Goal: Find specific page/section: Find specific page/section

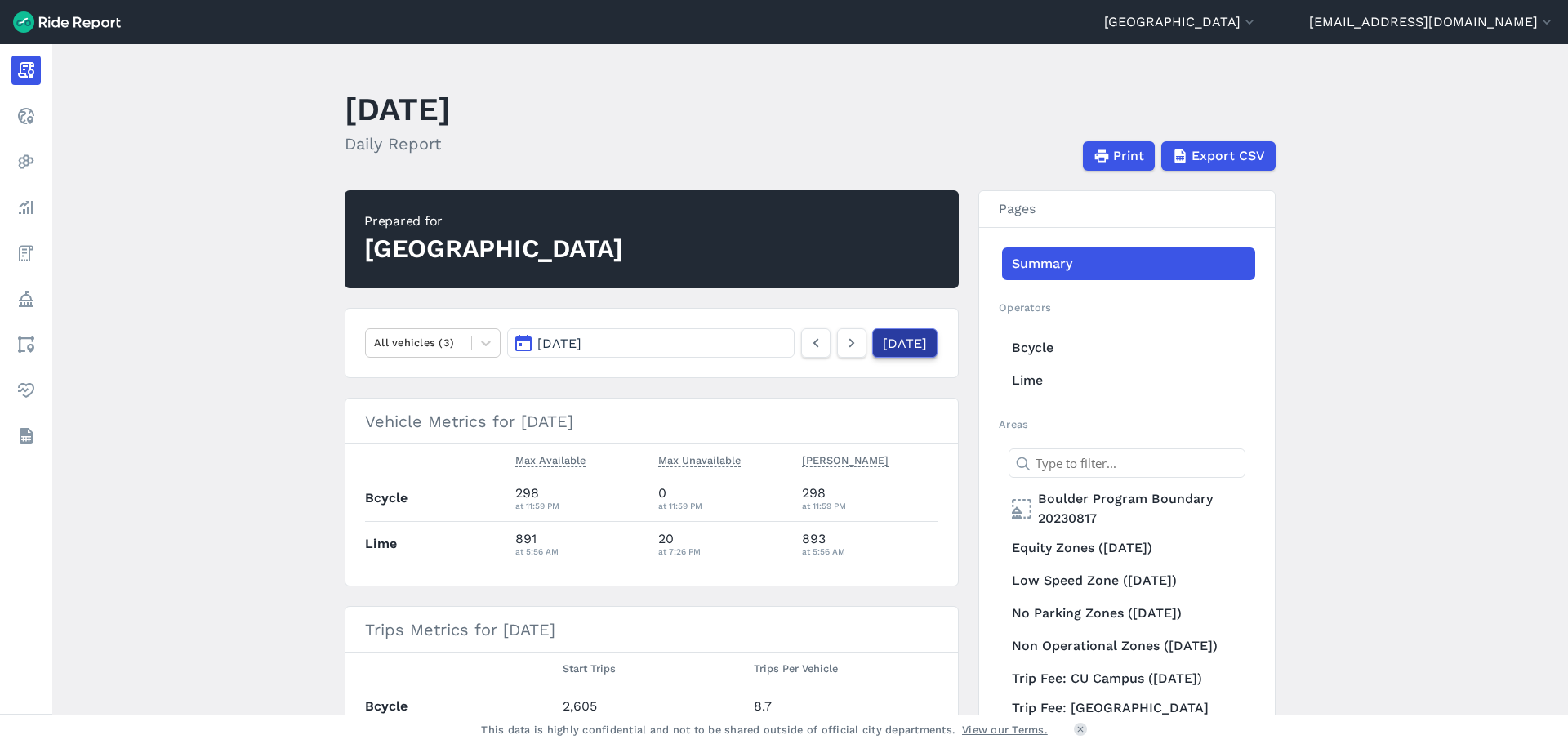
click at [894, 349] on link "[DATE]" at bounding box center [905, 343] width 65 height 29
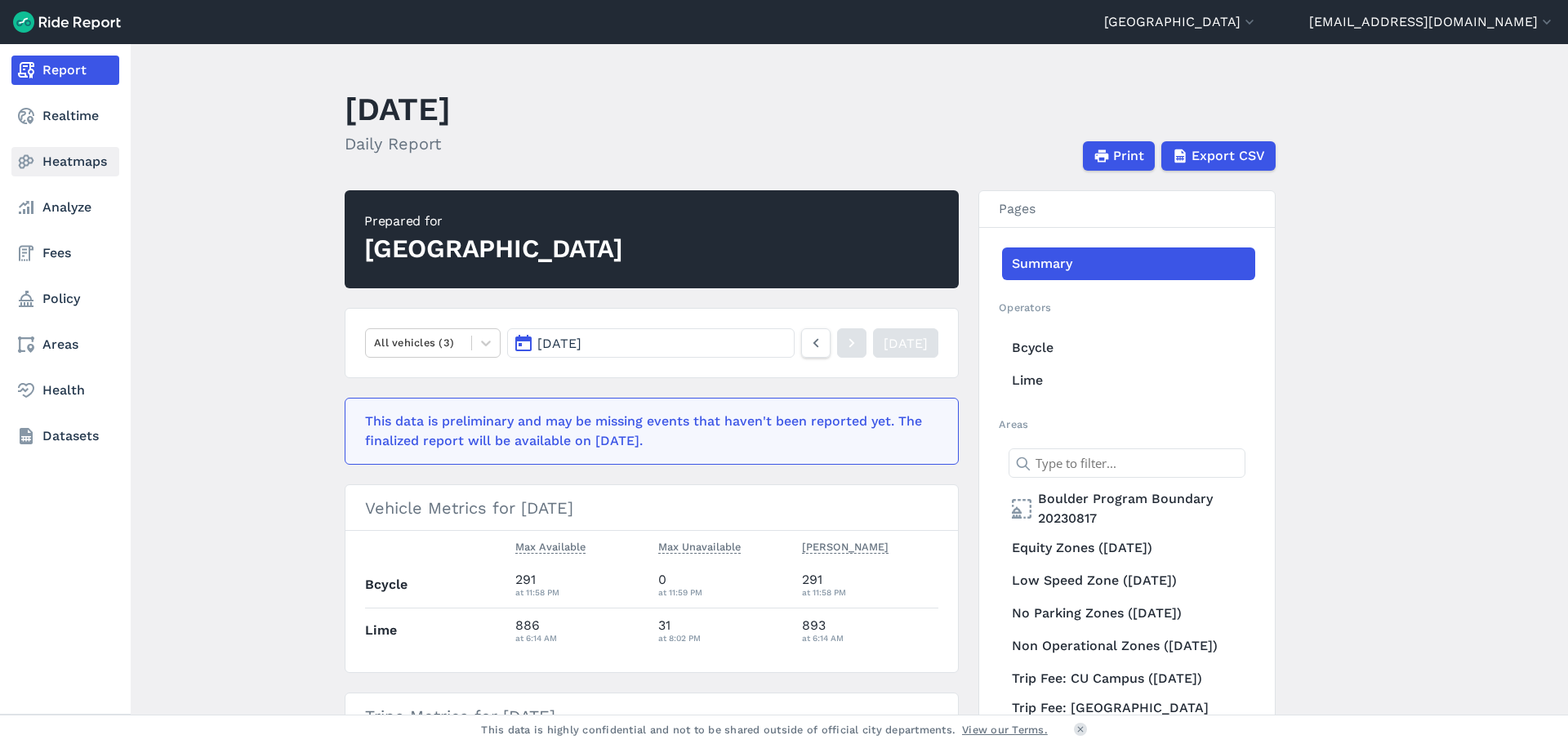
click at [68, 172] on link "Heatmaps" at bounding box center [65, 161] width 108 height 29
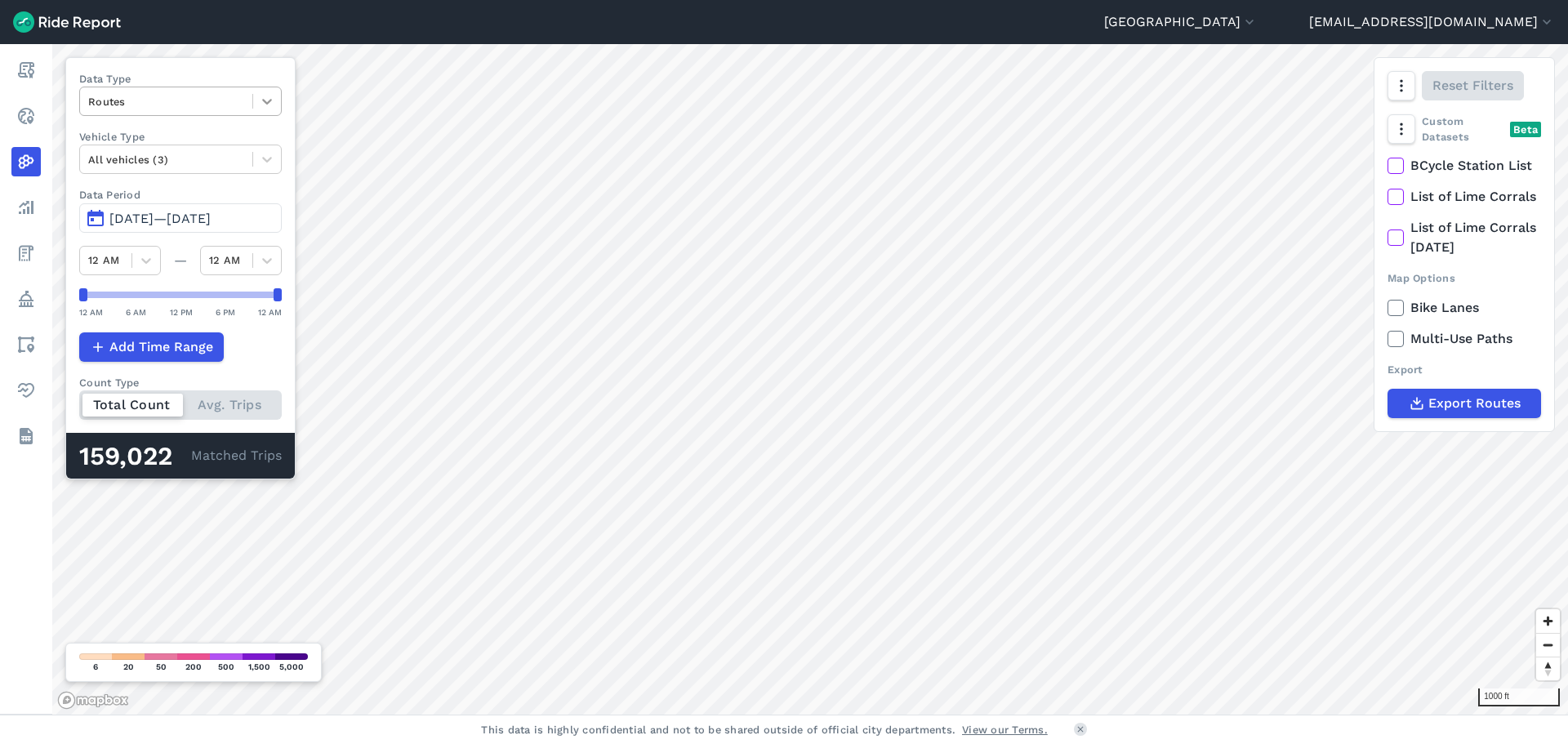
click at [269, 98] on div at bounding box center [267, 101] width 27 height 27
click at [120, 144] on div "Trip Starts" at bounding box center [180, 139] width 203 height 28
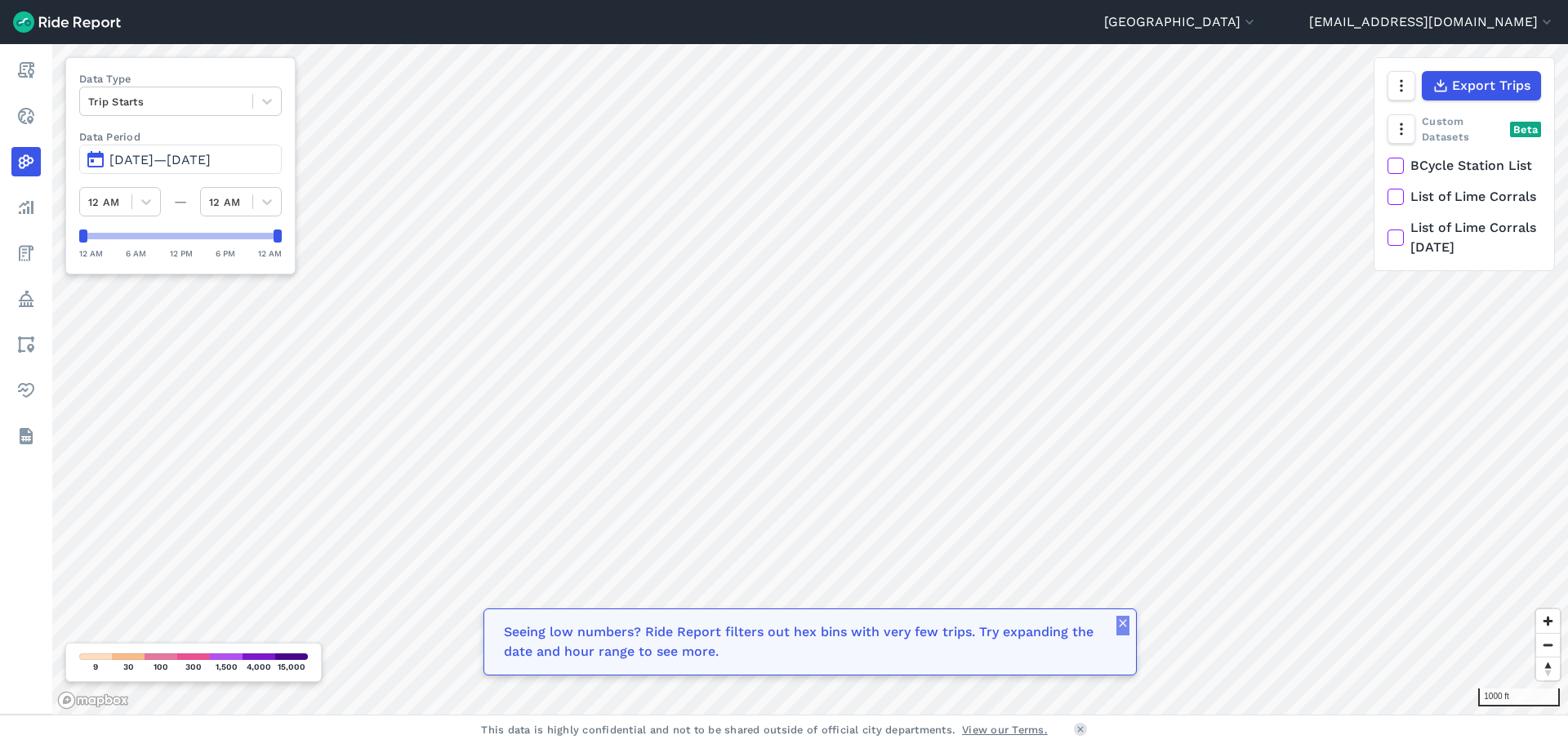
click at [1123, 626] on icon "button" at bounding box center [1122, 623] width 13 height 13
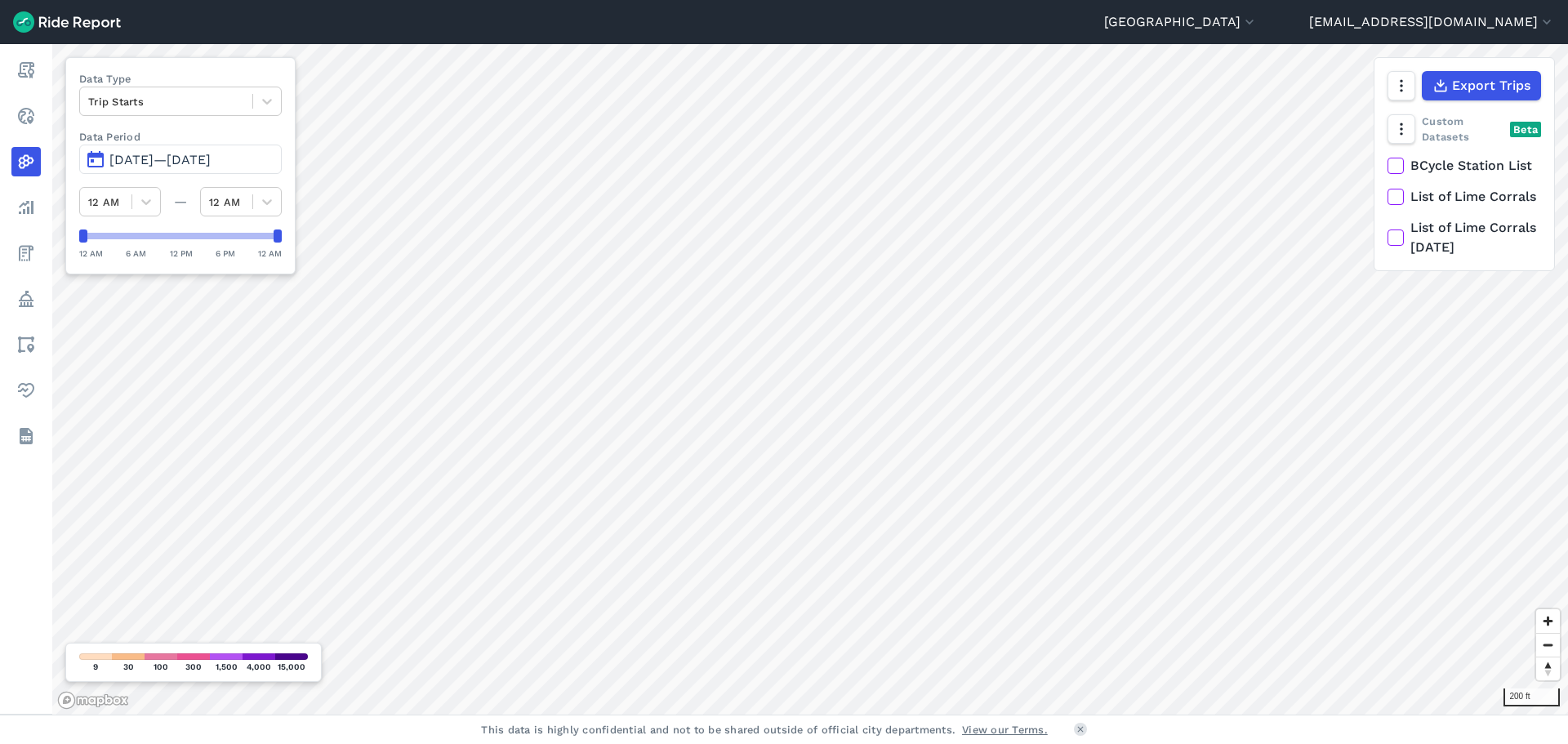
click at [127, 155] on span "[DATE]—[DATE]" at bounding box center [160, 160] width 102 height 15
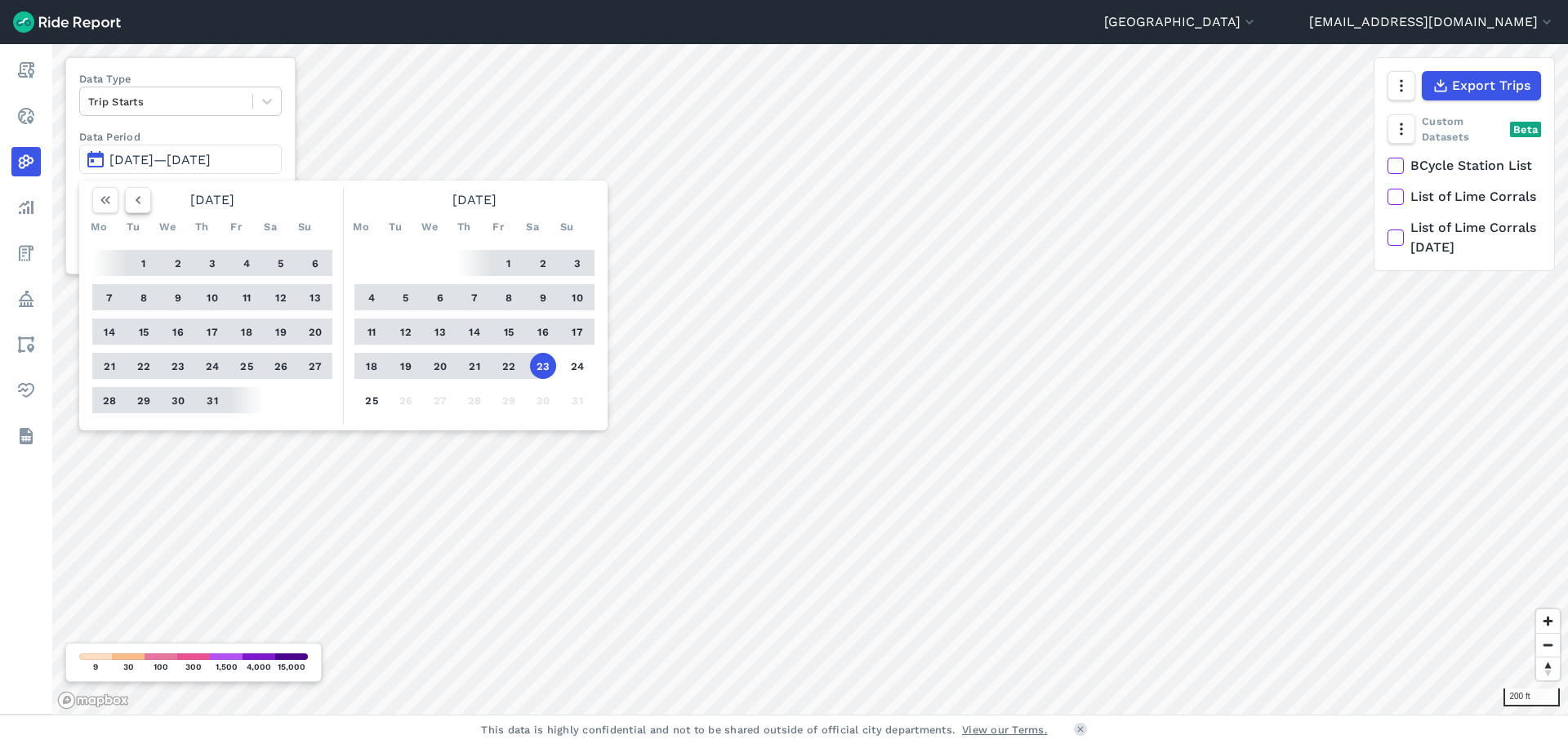
click at [135, 200] on icon "button" at bounding box center [138, 200] width 16 height 16
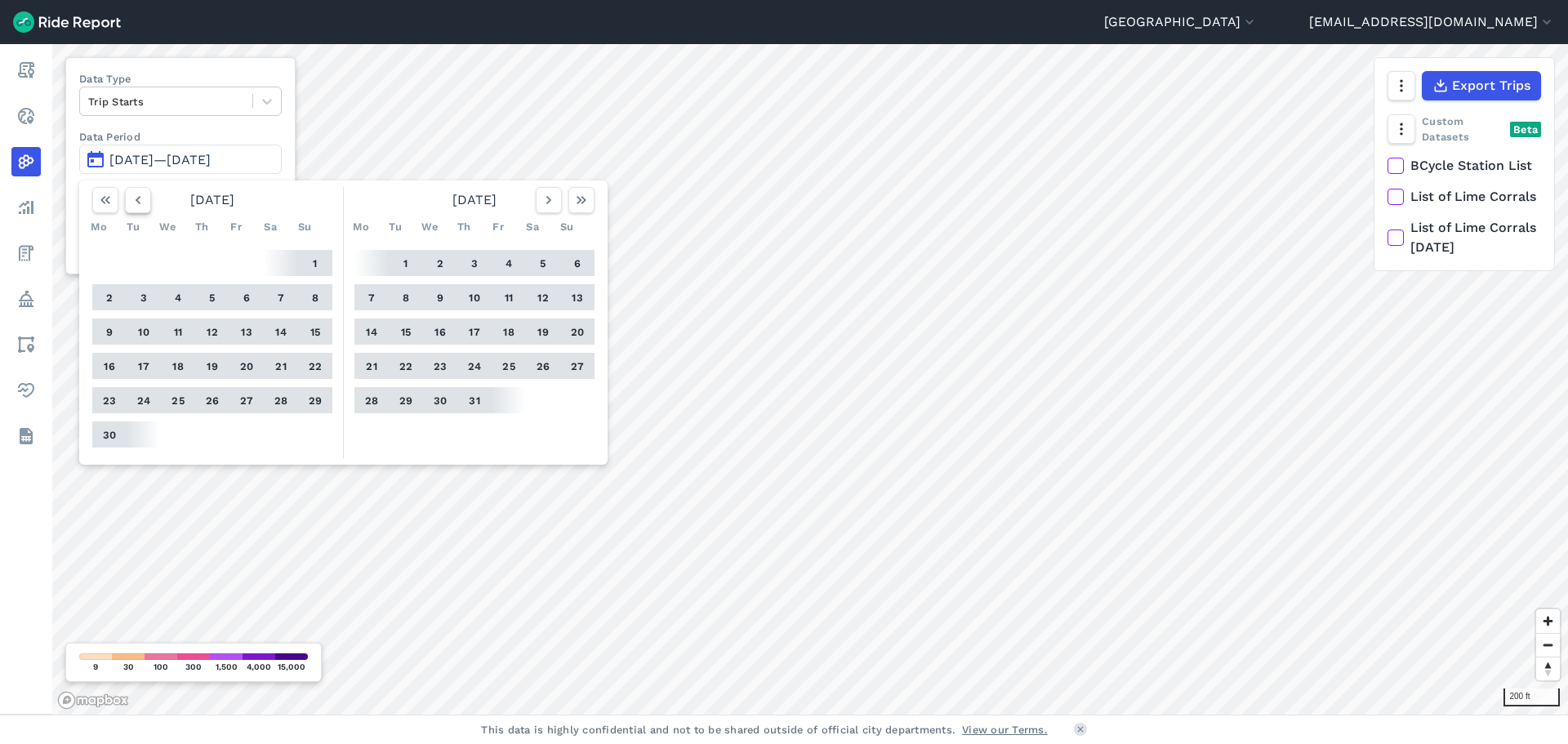
click at [135, 200] on icon "button" at bounding box center [138, 200] width 16 height 16
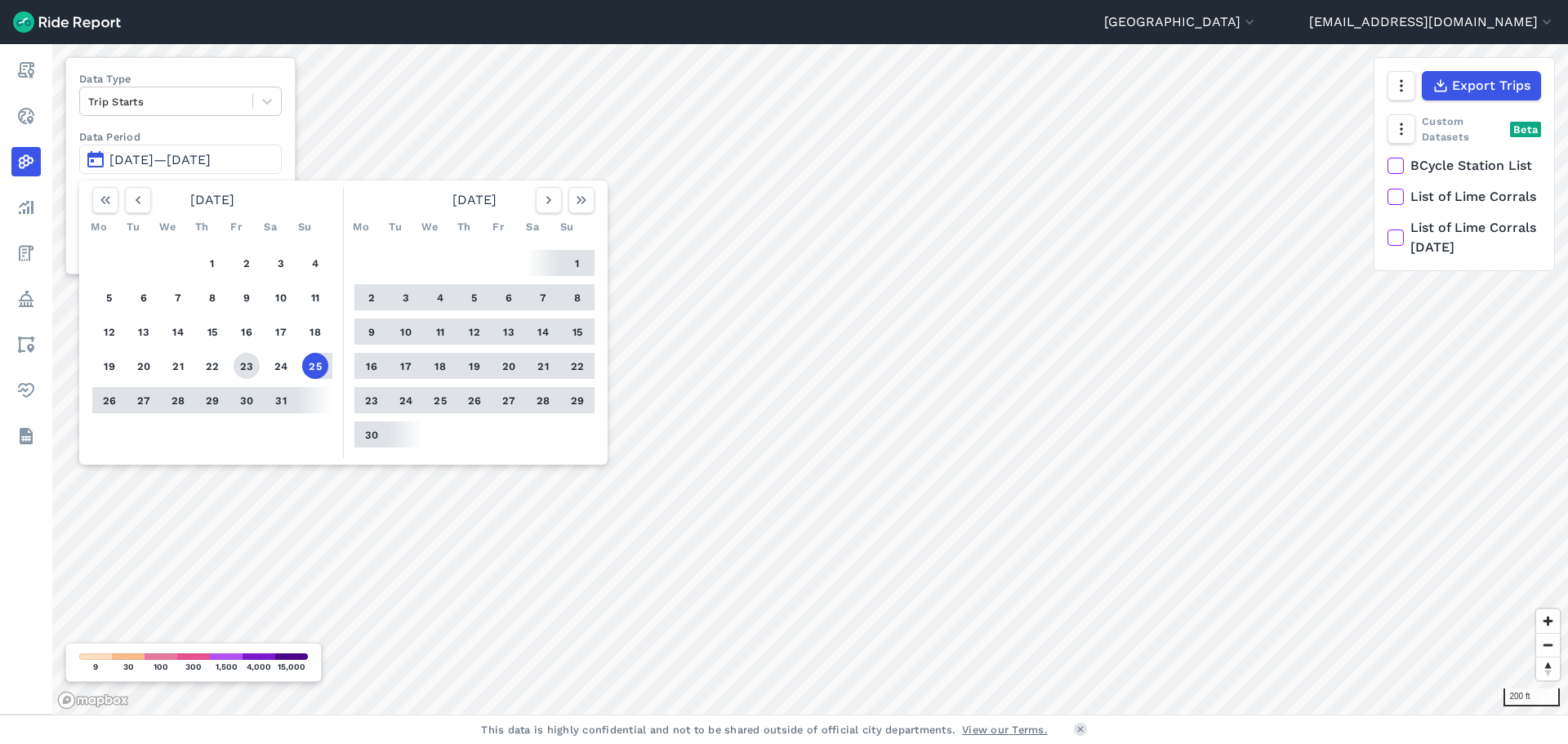
click at [250, 364] on button "23" at bounding box center [246, 366] width 26 height 26
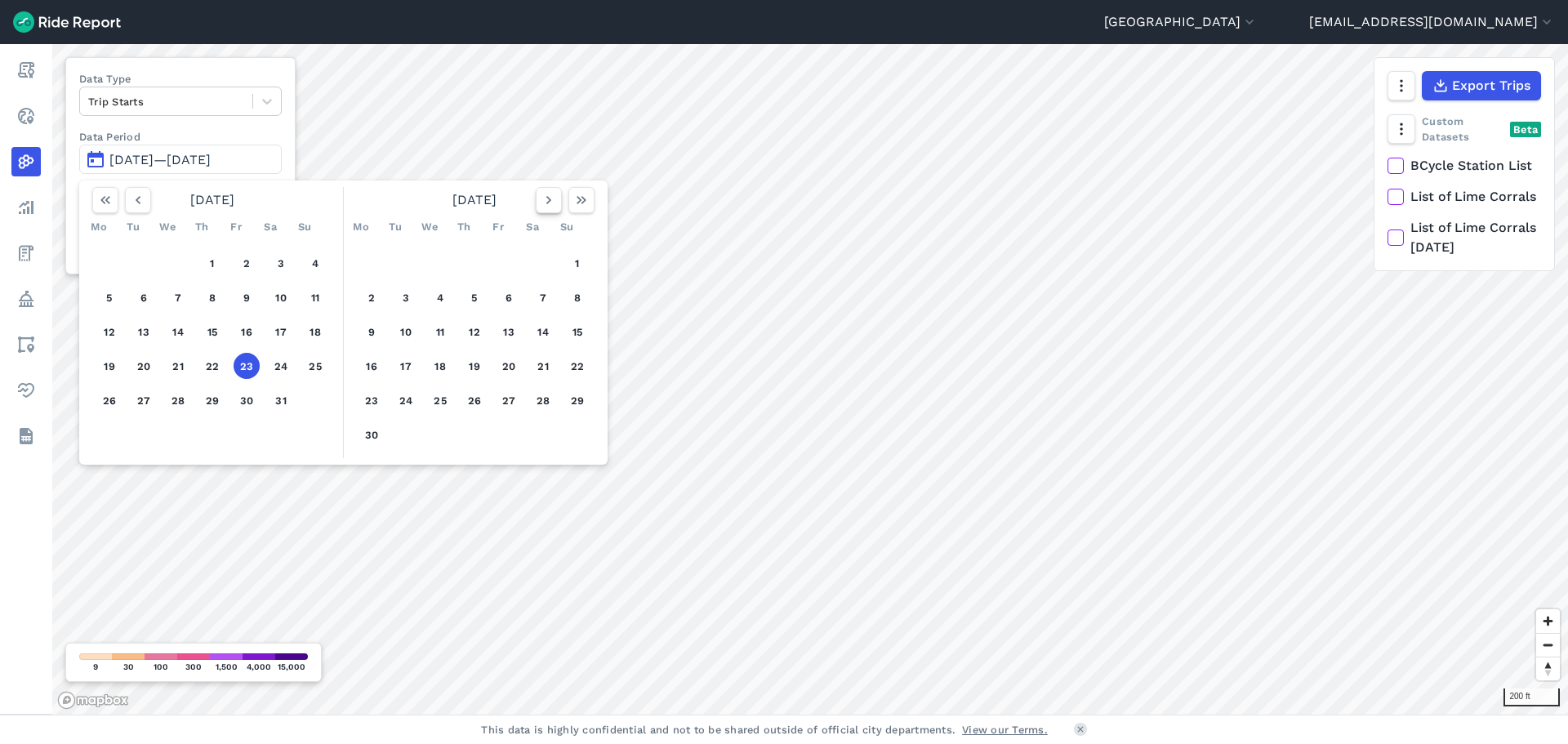
click at [549, 208] on icon "button" at bounding box center [549, 200] width 16 height 16
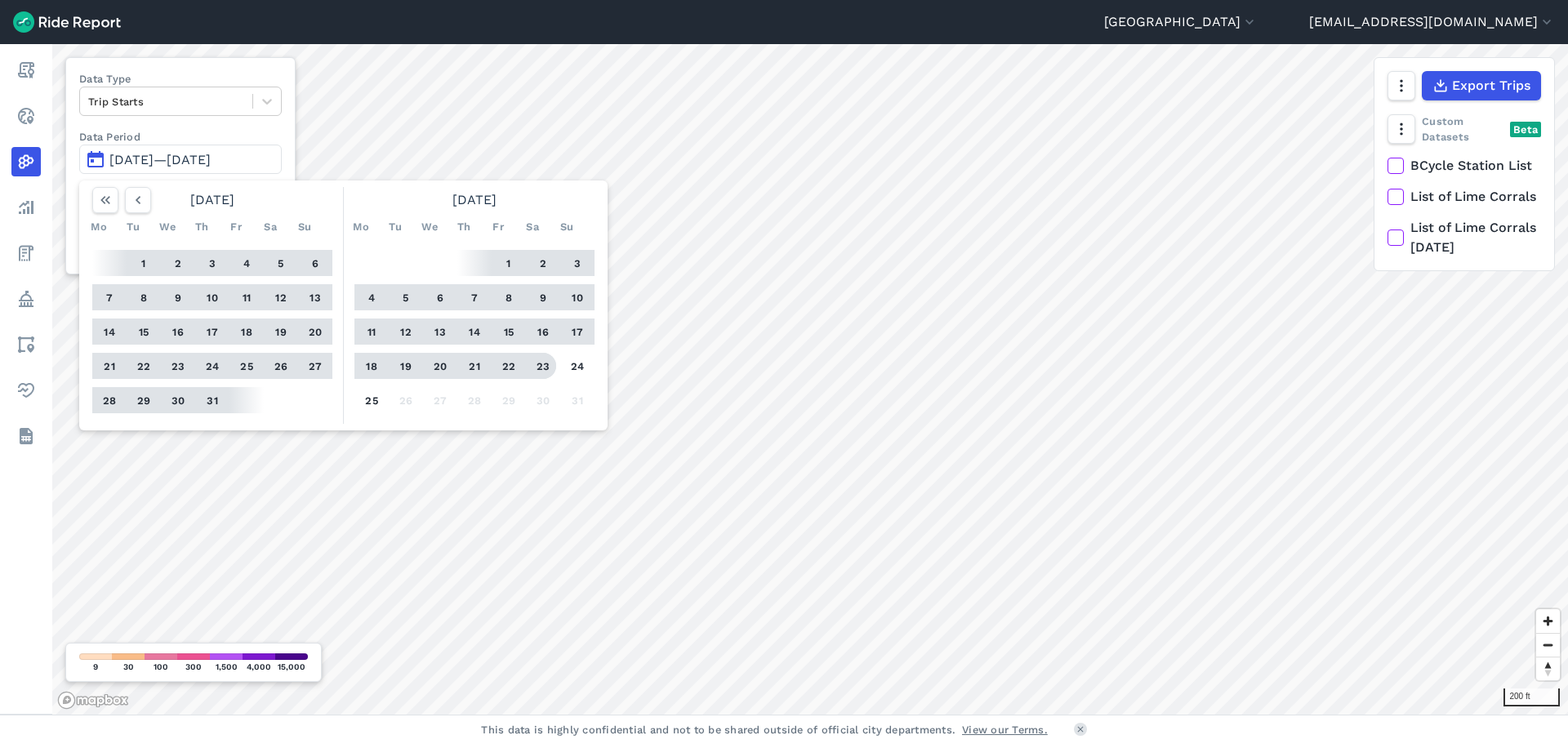
click at [545, 368] on button "23" at bounding box center [543, 366] width 26 height 26
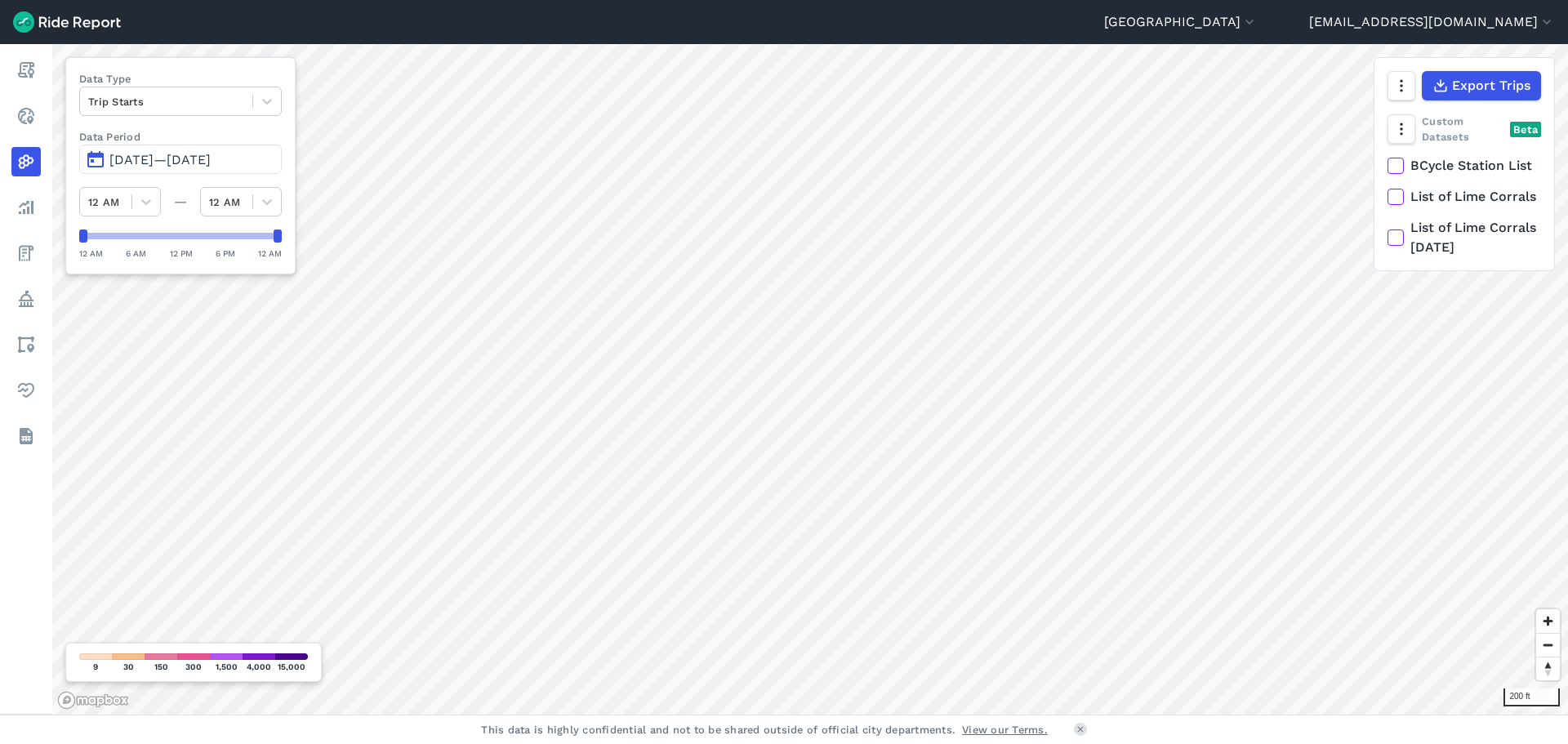
click at [142, 166] on span "[DATE]—[DATE]" at bounding box center [160, 160] width 102 height 15
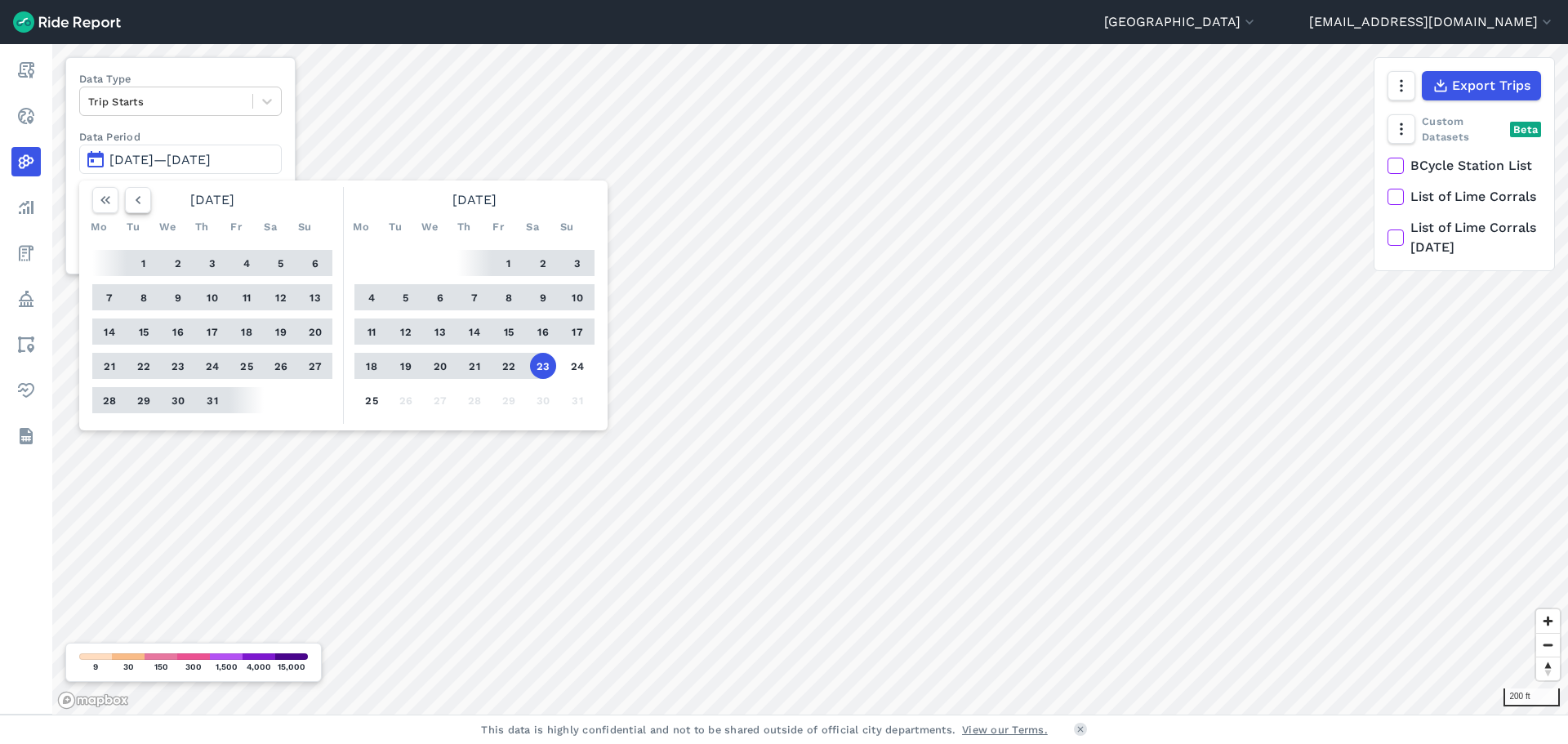
click at [135, 196] on icon "button" at bounding box center [138, 200] width 16 height 16
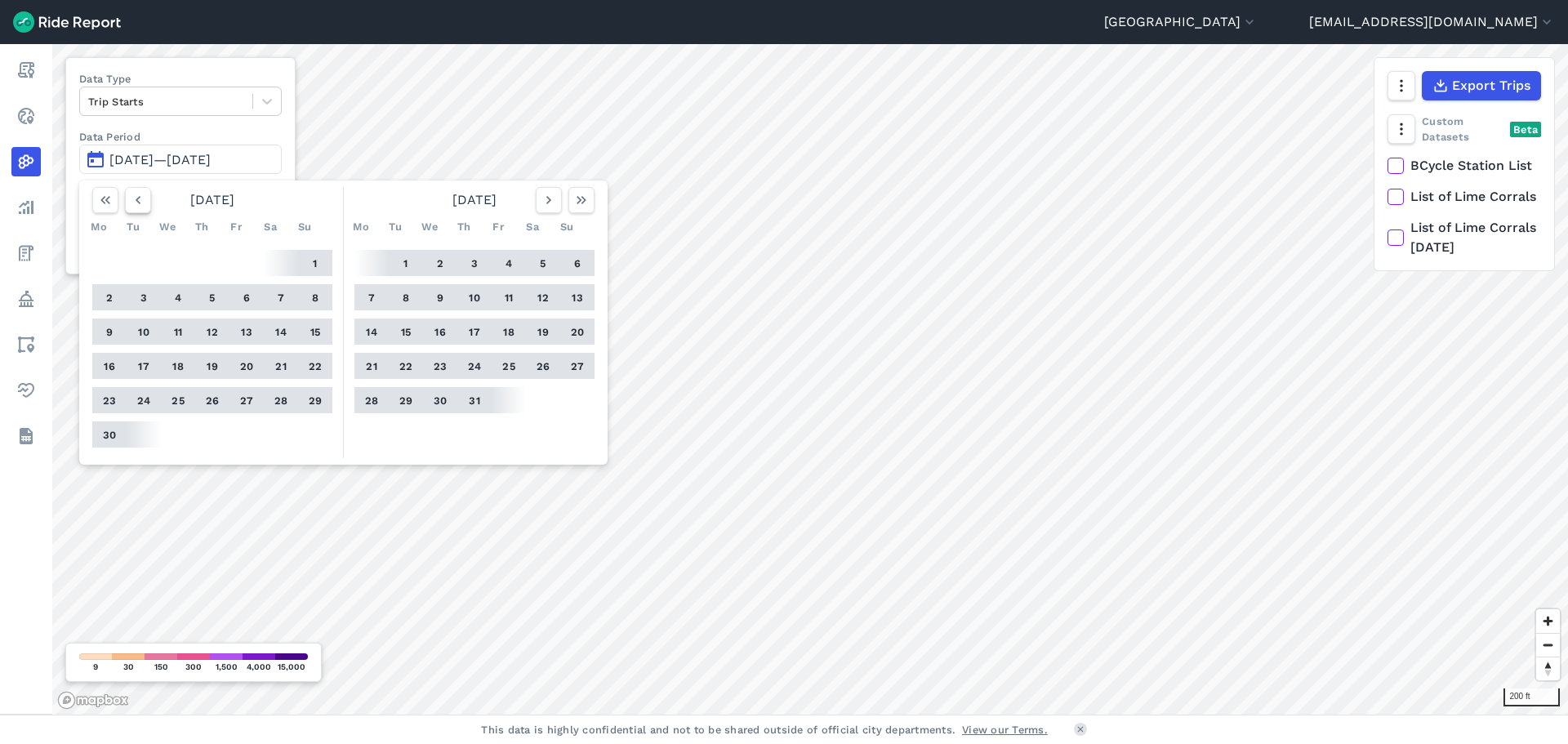
click at [135, 196] on icon "button" at bounding box center [138, 200] width 16 height 16
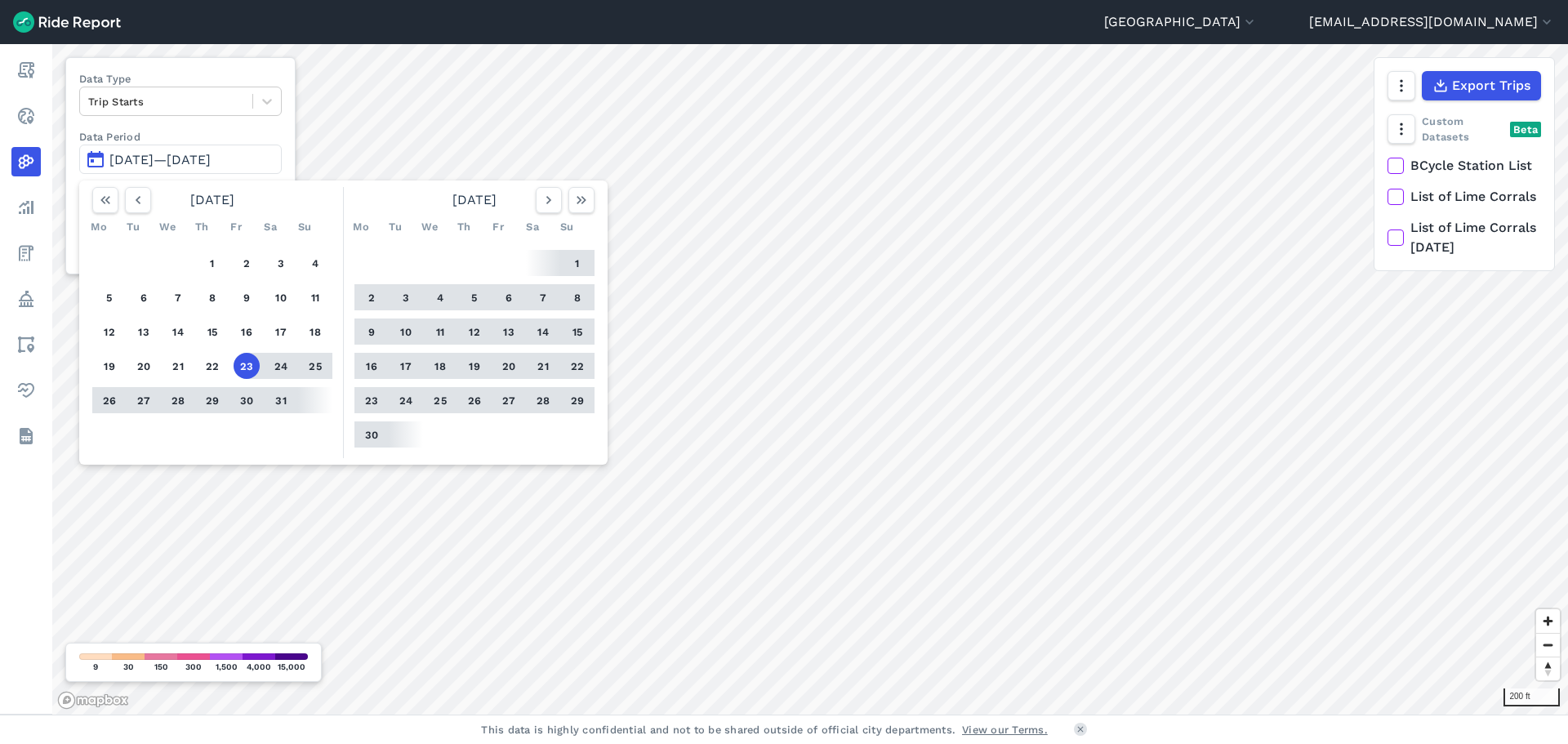
click at [108, 401] on button "26" at bounding box center [109, 400] width 26 height 26
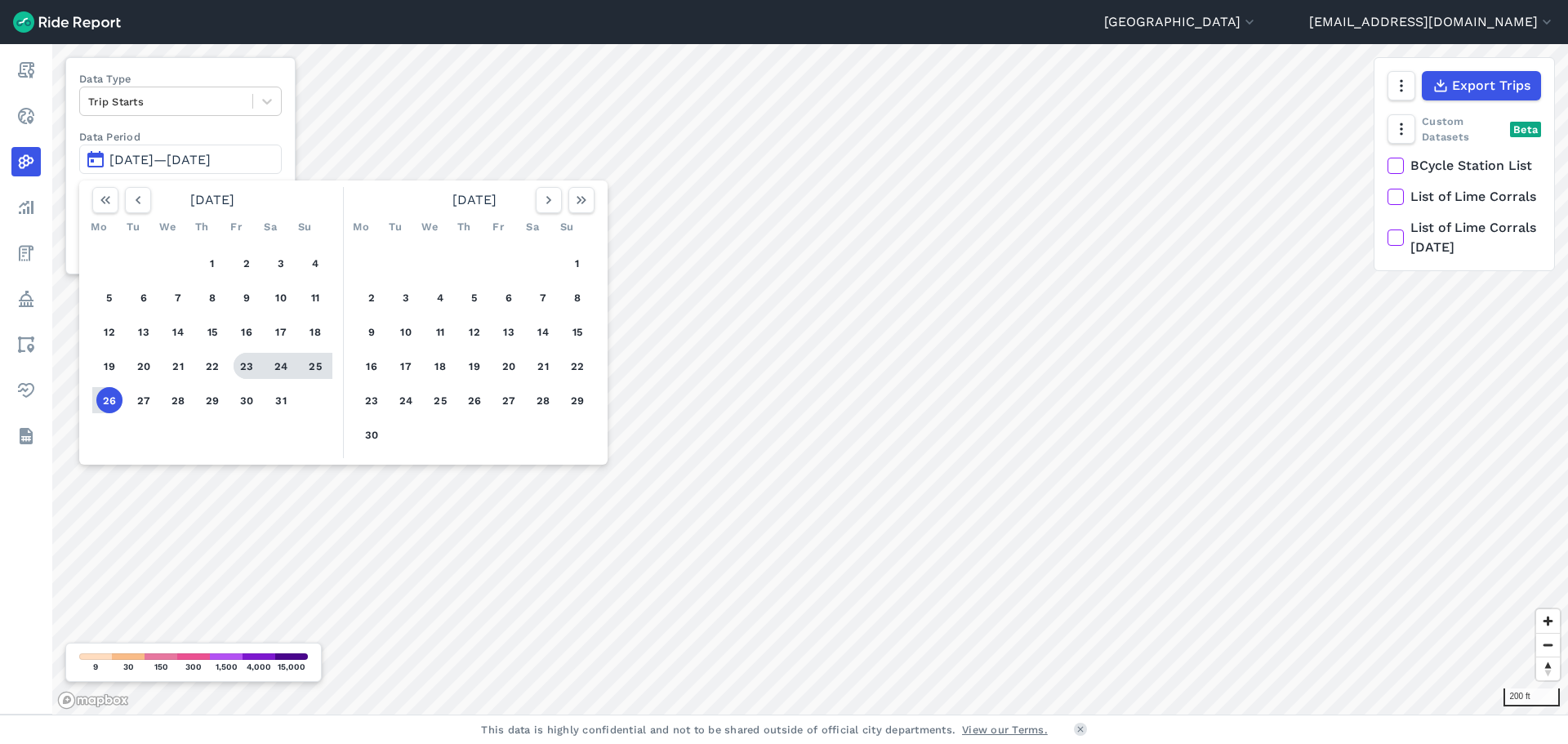
click at [243, 369] on button "23" at bounding box center [246, 366] width 26 height 26
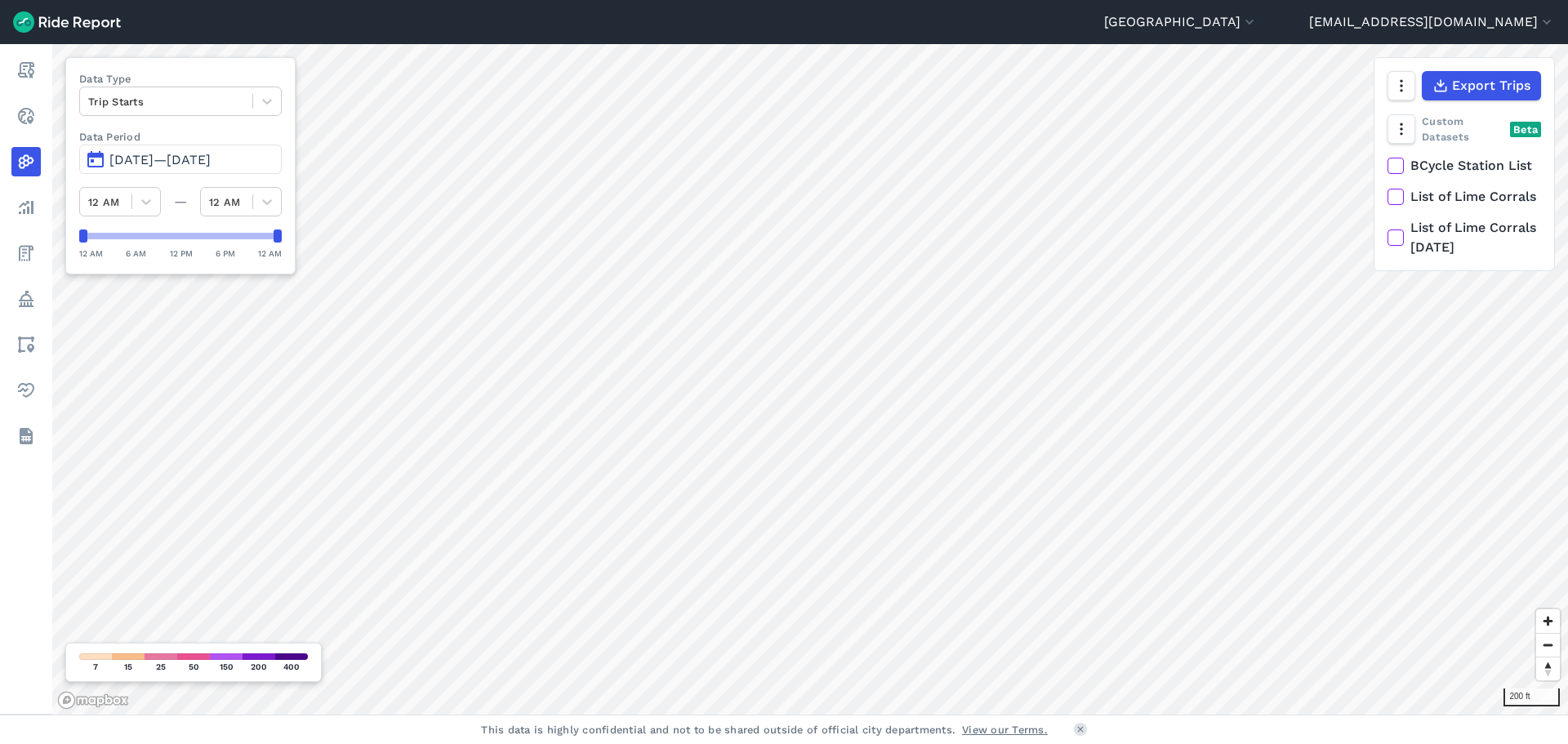
click at [130, 159] on span "[DATE]—[DATE]" at bounding box center [160, 160] width 102 height 15
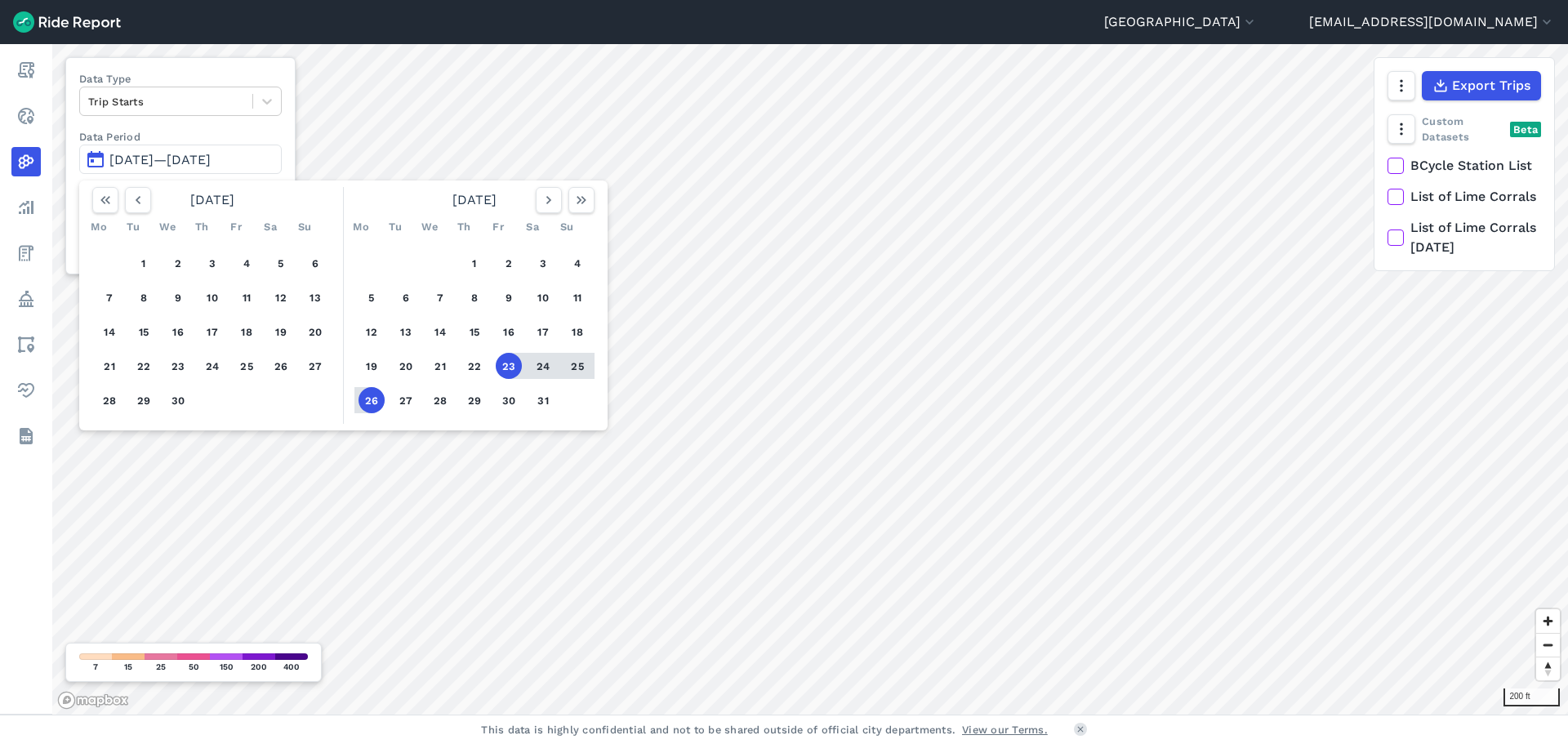
click at [511, 366] on button "23" at bounding box center [508, 366] width 26 height 26
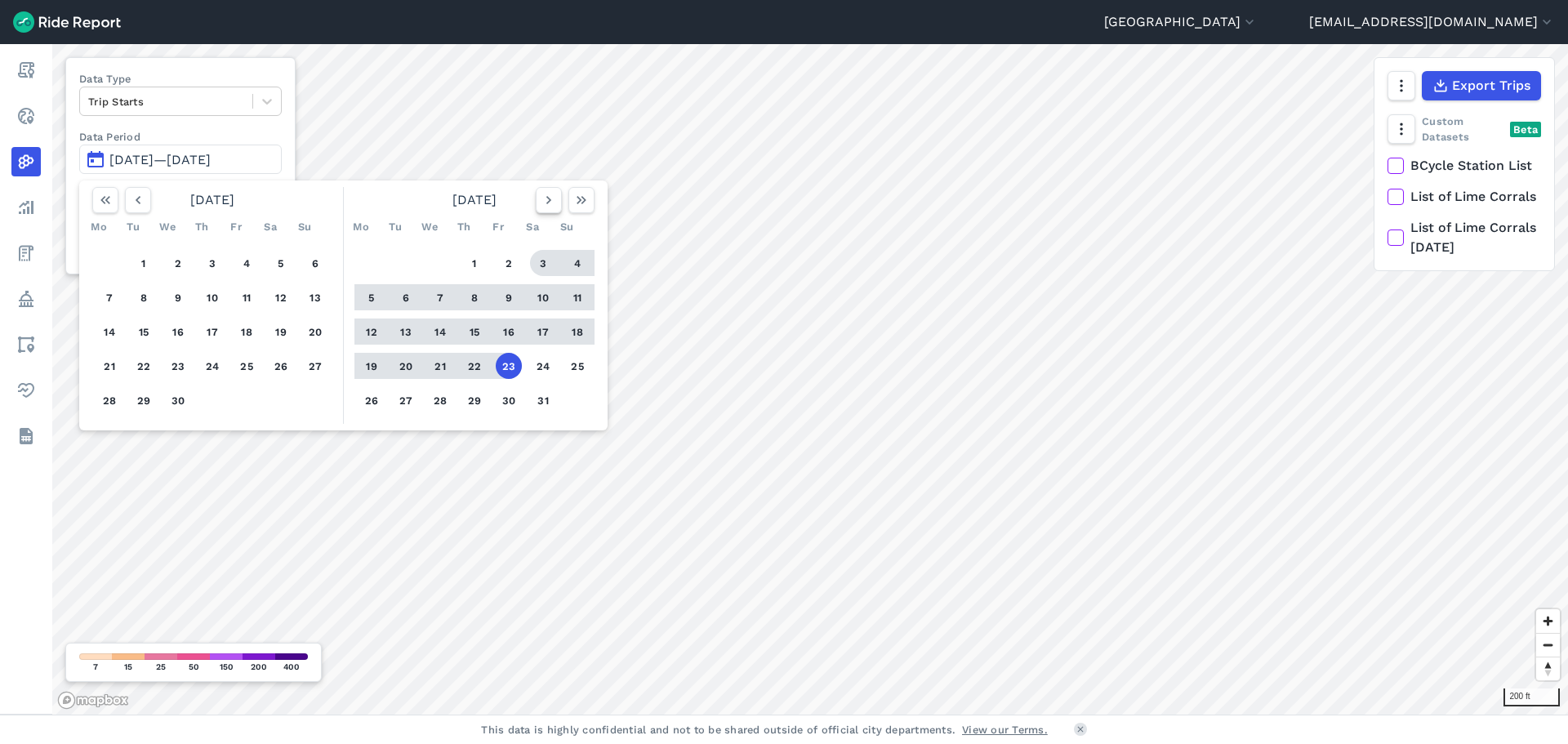
click at [547, 207] on icon "button" at bounding box center [549, 200] width 16 height 16
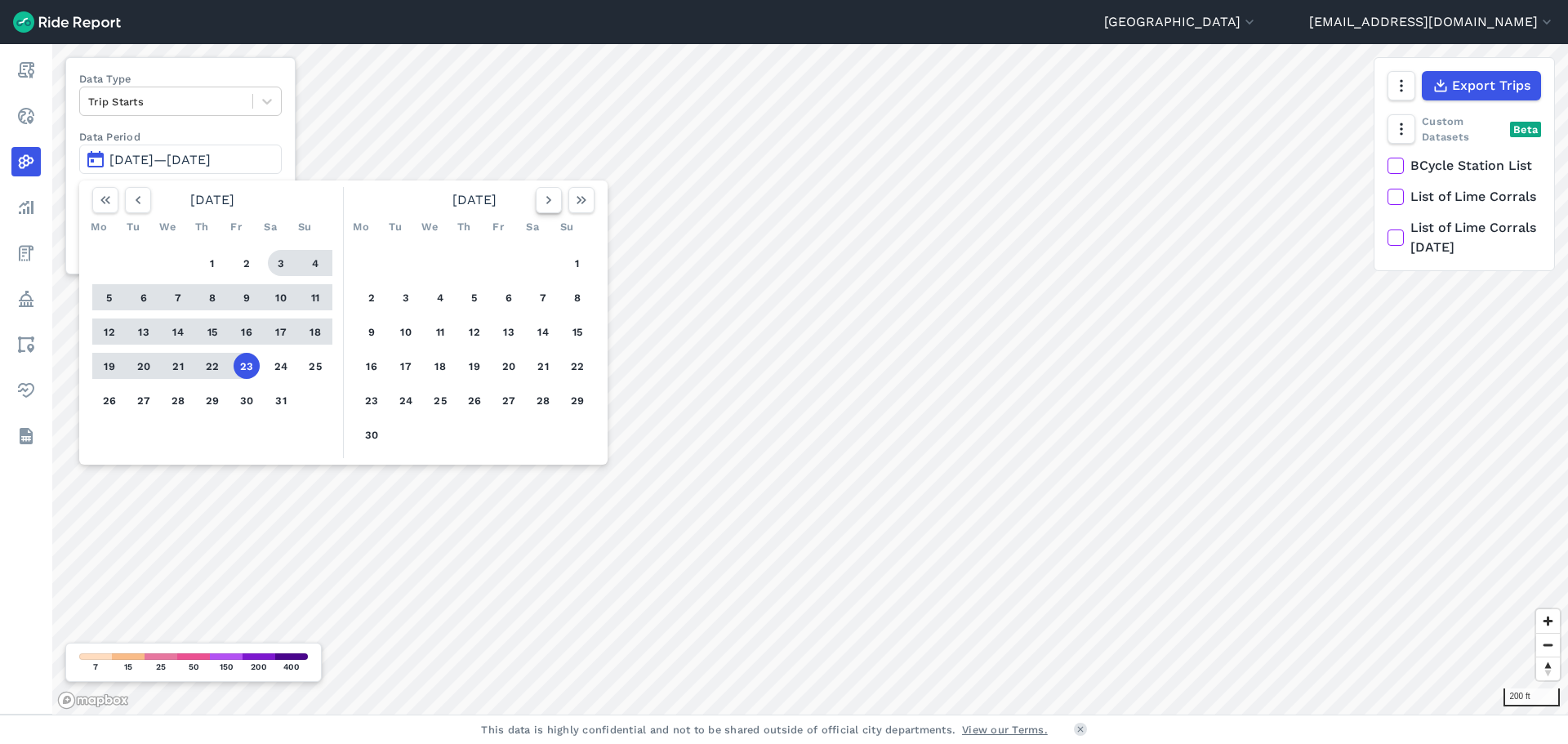
click at [547, 207] on icon "button" at bounding box center [549, 200] width 16 height 16
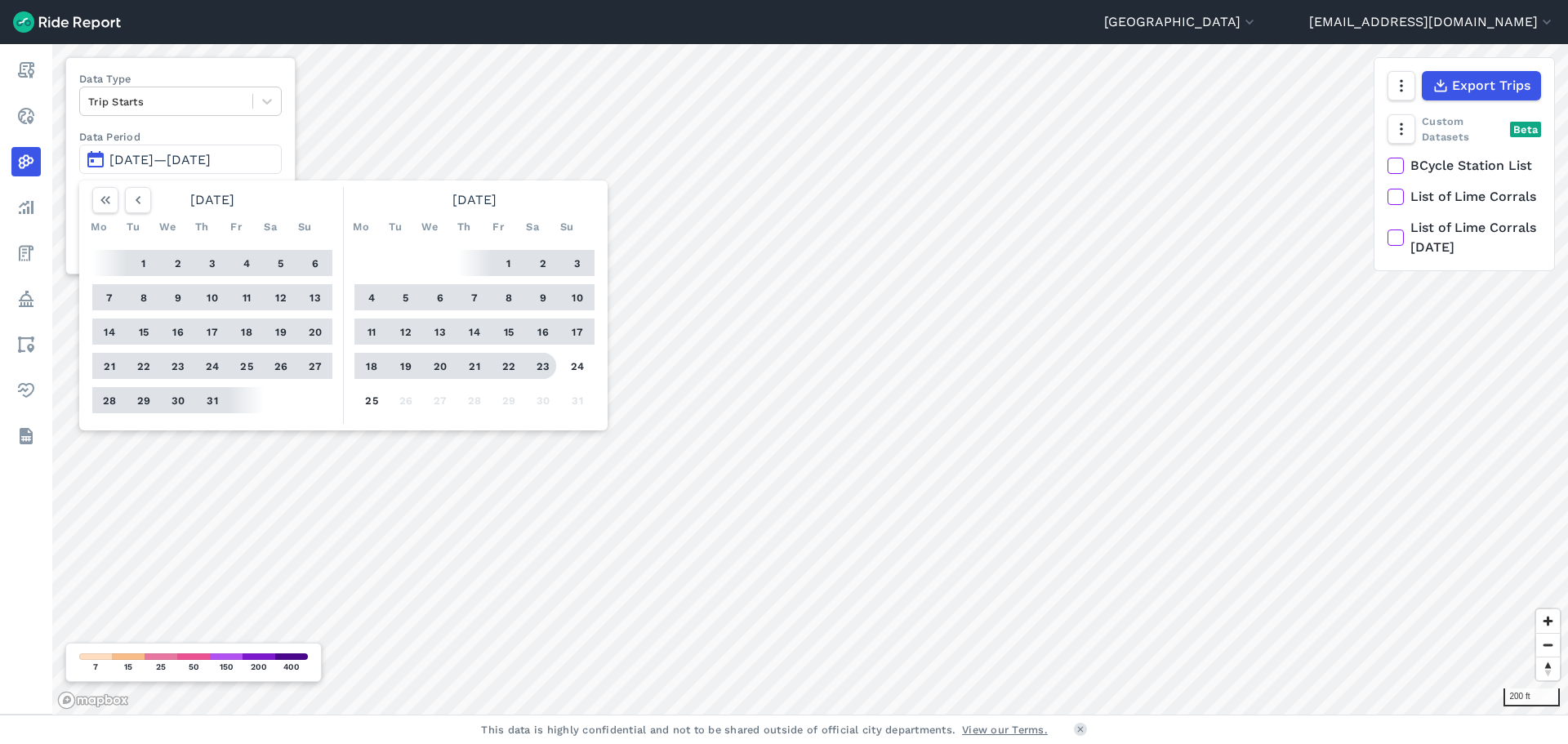
click at [539, 363] on button "23" at bounding box center [543, 366] width 26 height 26
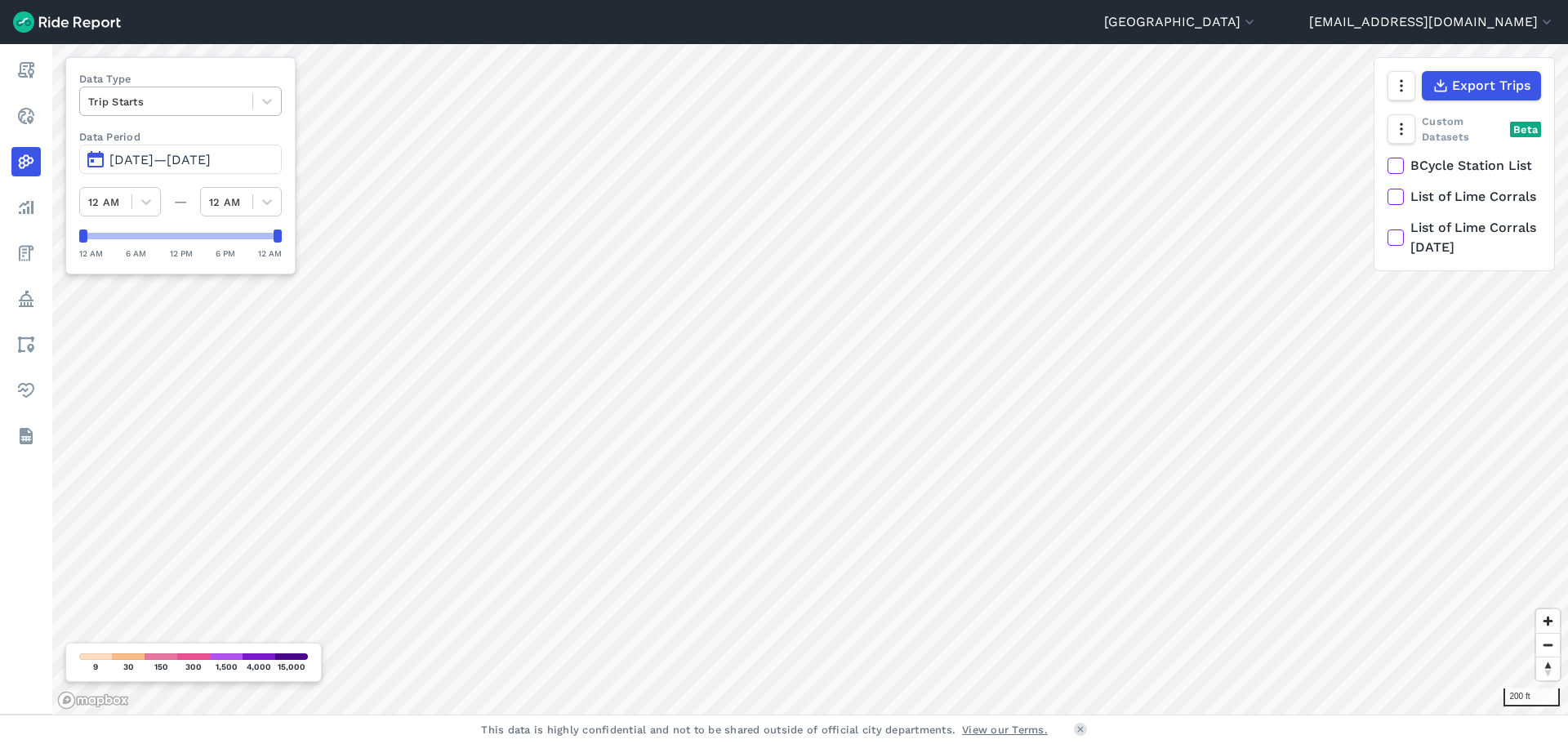
click at [239, 99] on div at bounding box center [166, 102] width 156 height 19
click at [137, 144] on div "Trip Ends" at bounding box center [180, 139] width 203 height 28
click at [190, 169] on button "[DATE]—[DATE]" at bounding box center [180, 159] width 203 height 29
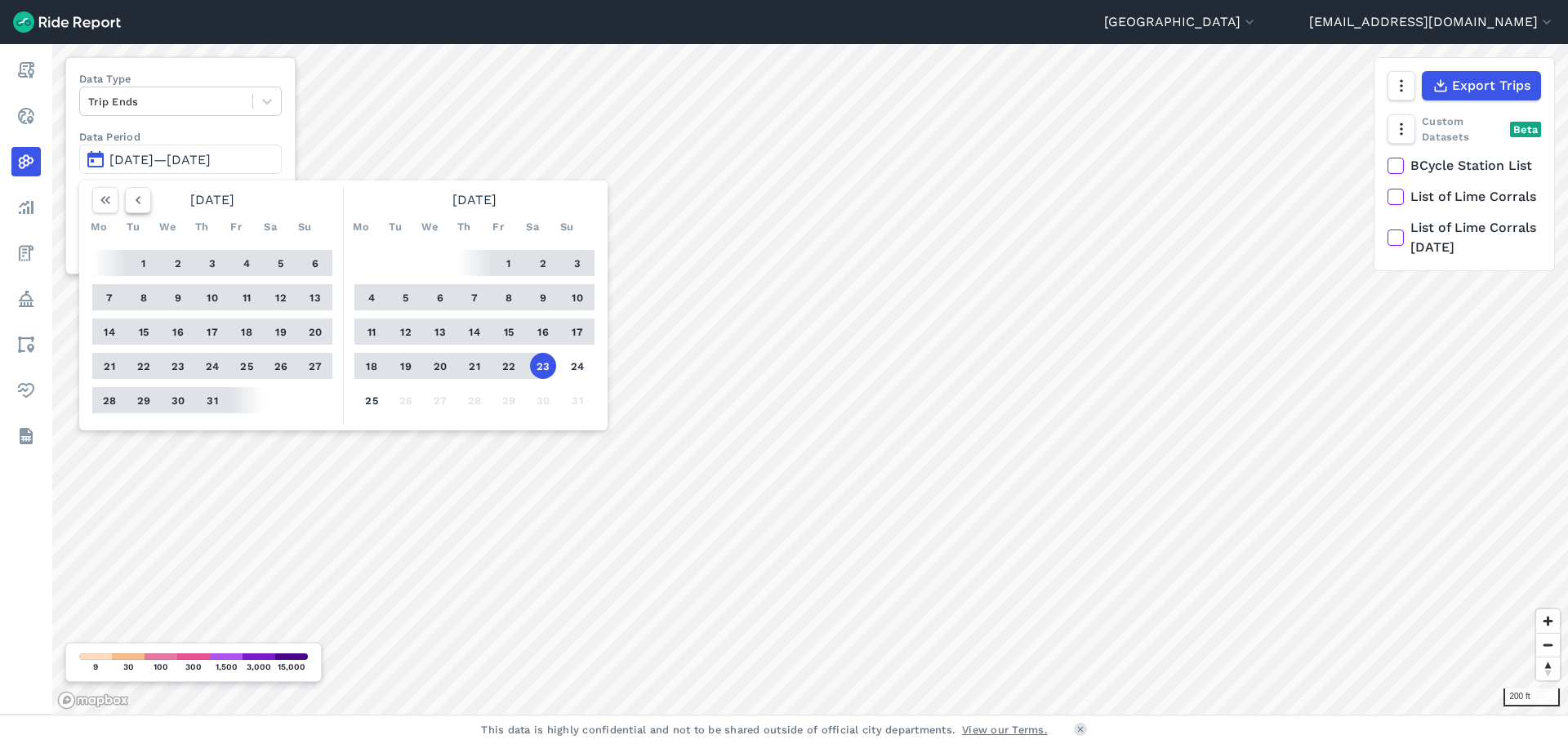
click at [143, 202] on icon "button" at bounding box center [138, 200] width 16 height 16
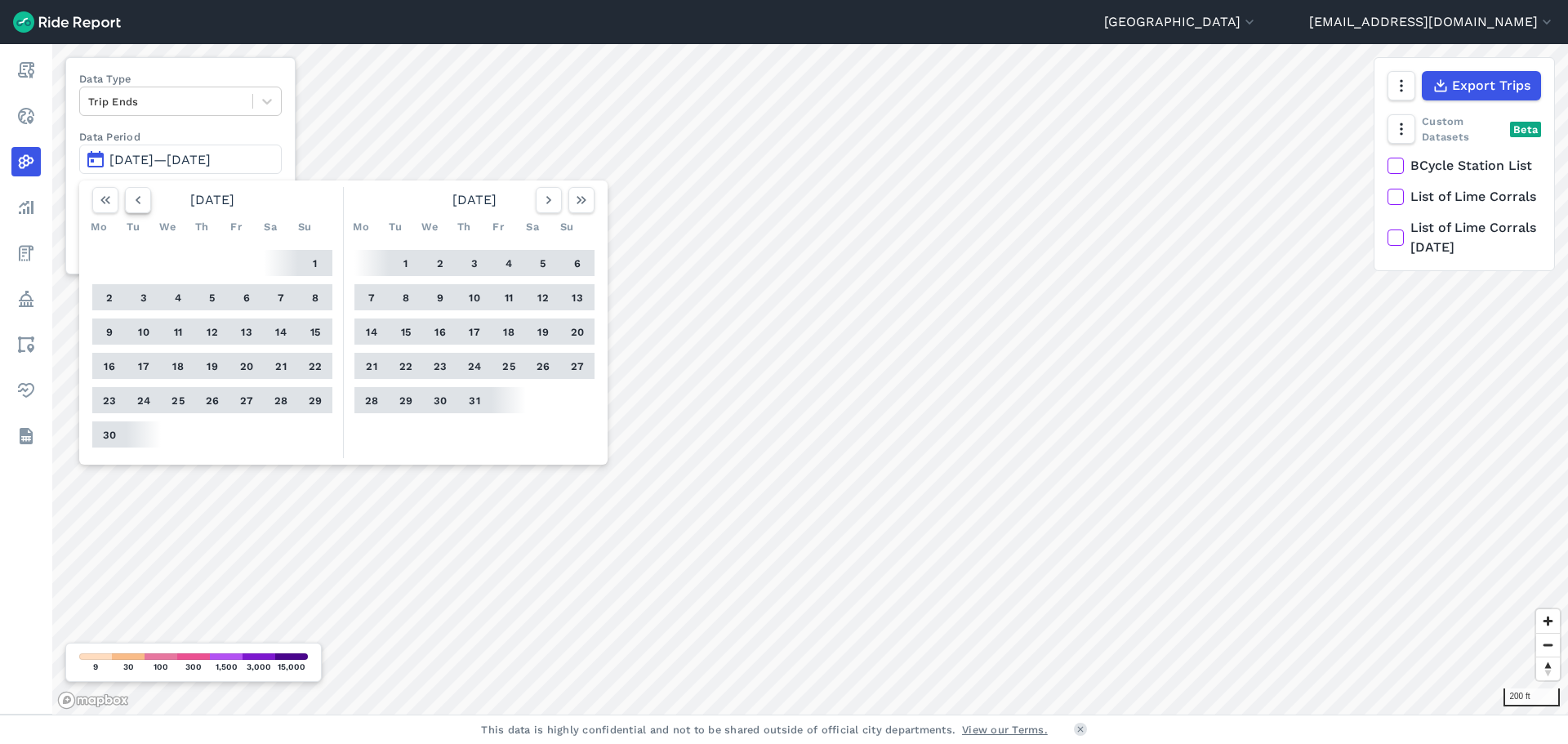
click at [143, 202] on icon "button" at bounding box center [138, 200] width 16 height 16
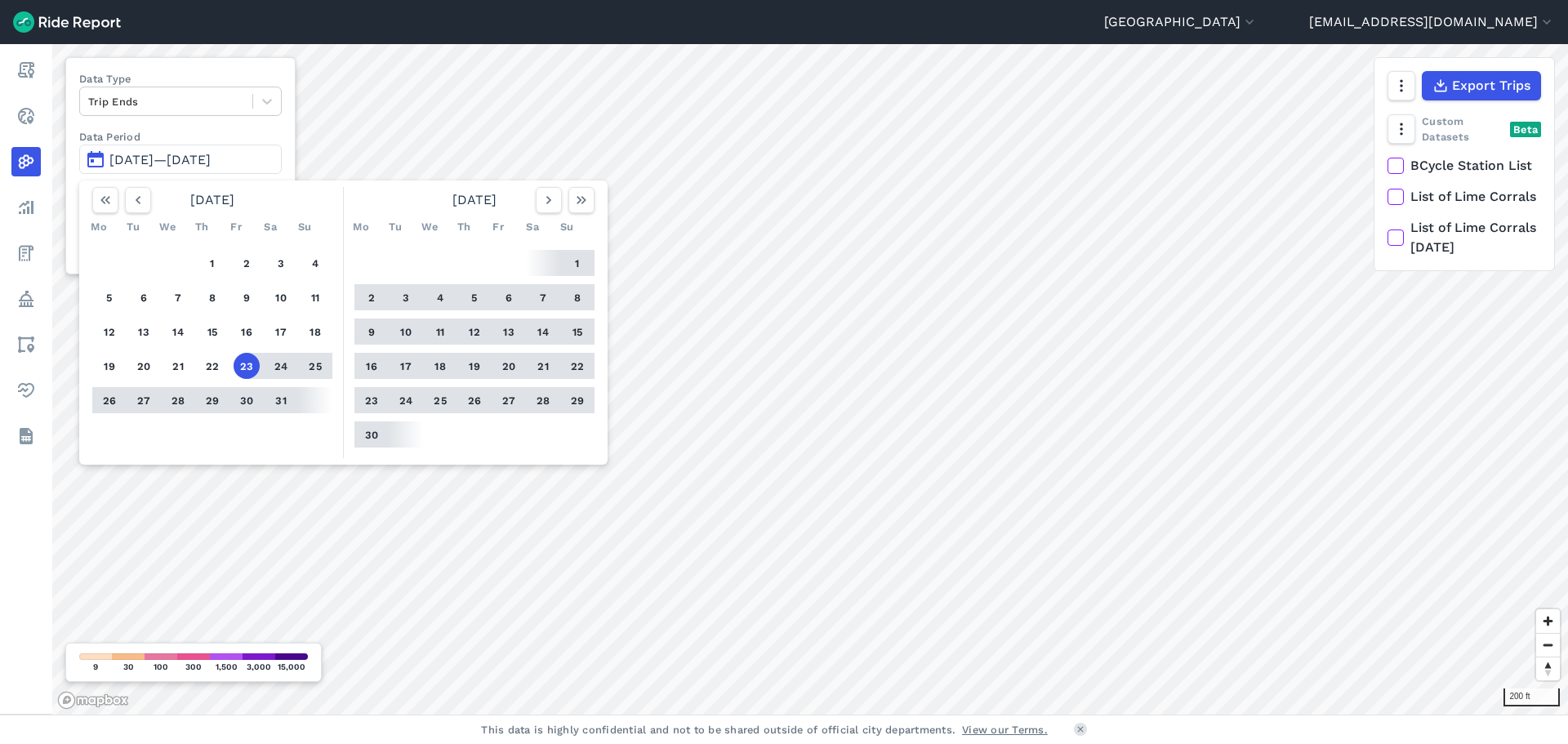
click at [251, 364] on button "23" at bounding box center [246, 366] width 26 height 26
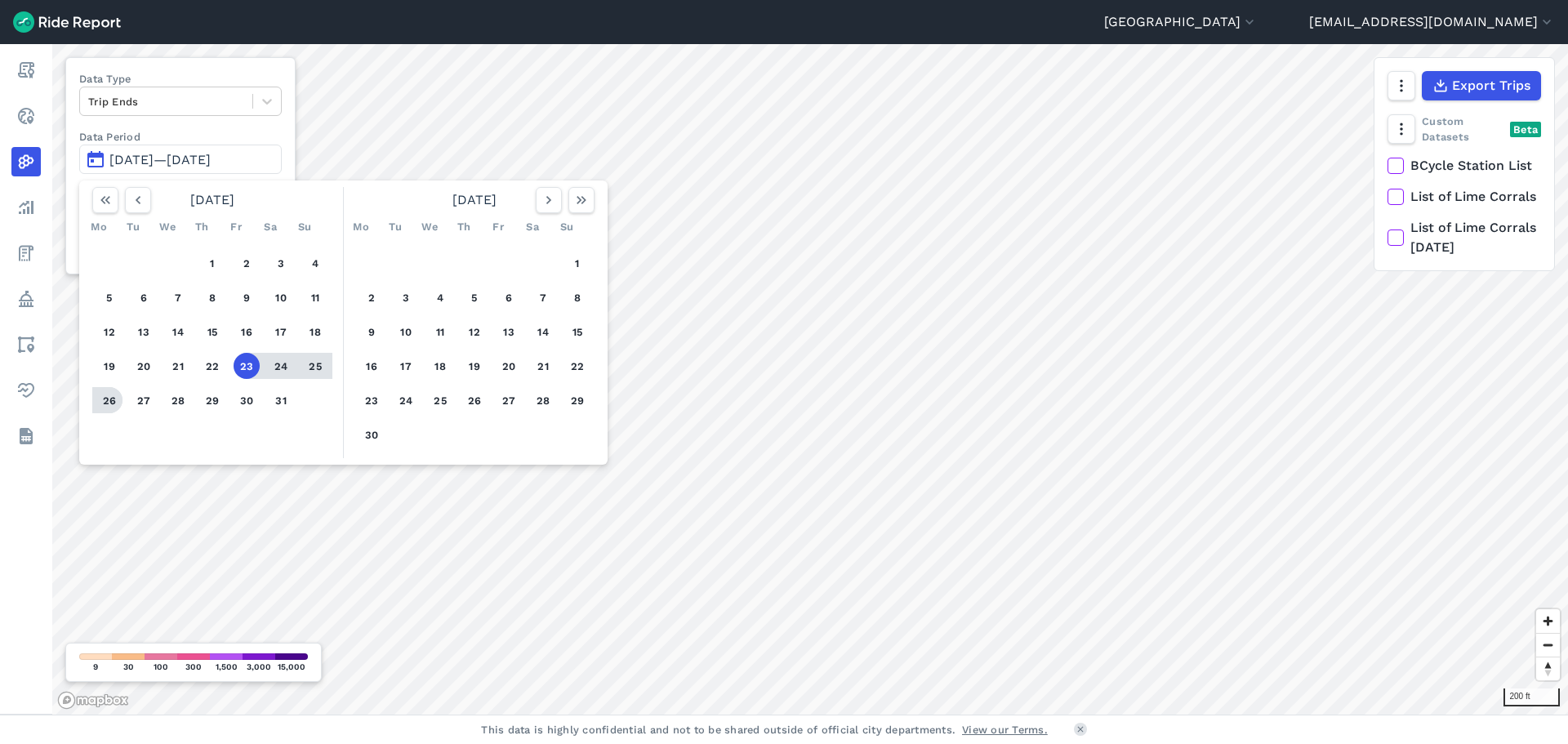
click at [114, 395] on button "26" at bounding box center [109, 400] width 26 height 26
